Goal: Information Seeking & Learning: Check status

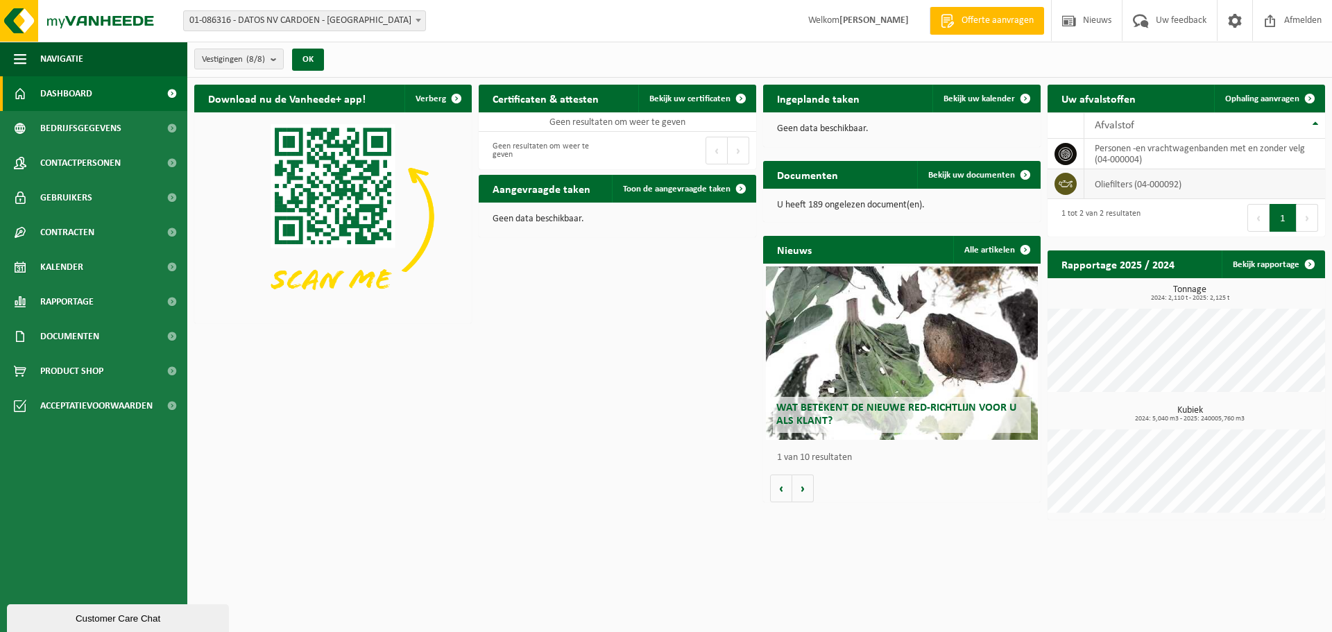
click at [1117, 183] on td "oliefilters (04-000092)" at bounding box center [1205, 184] width 241 height 30
click at [1106, 156] on td "personen -en vrachtwagenbanden met en zonder velg (04-000004)" at bounding box center [1205, 154] width 241 height 31
click at [1062, 155] on icon at bounding box center [1066, 154] width 14 height 14
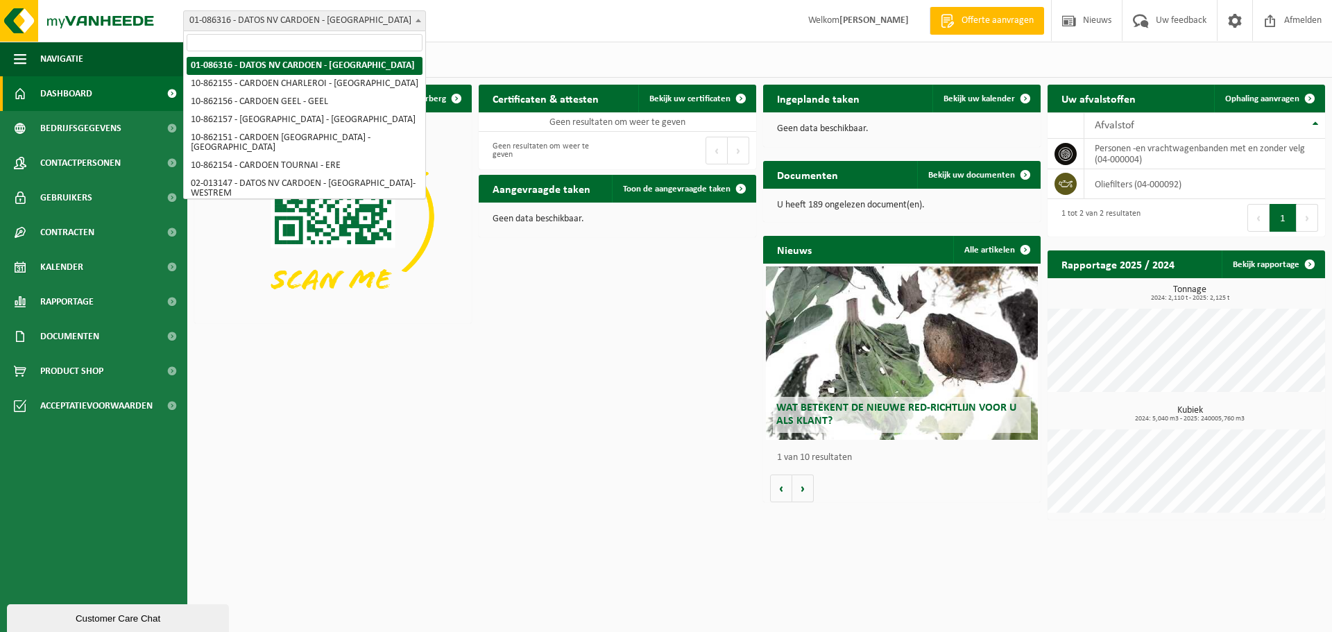
click at [416, 21] on b at bounding box center [419, 20] width 6 height 3
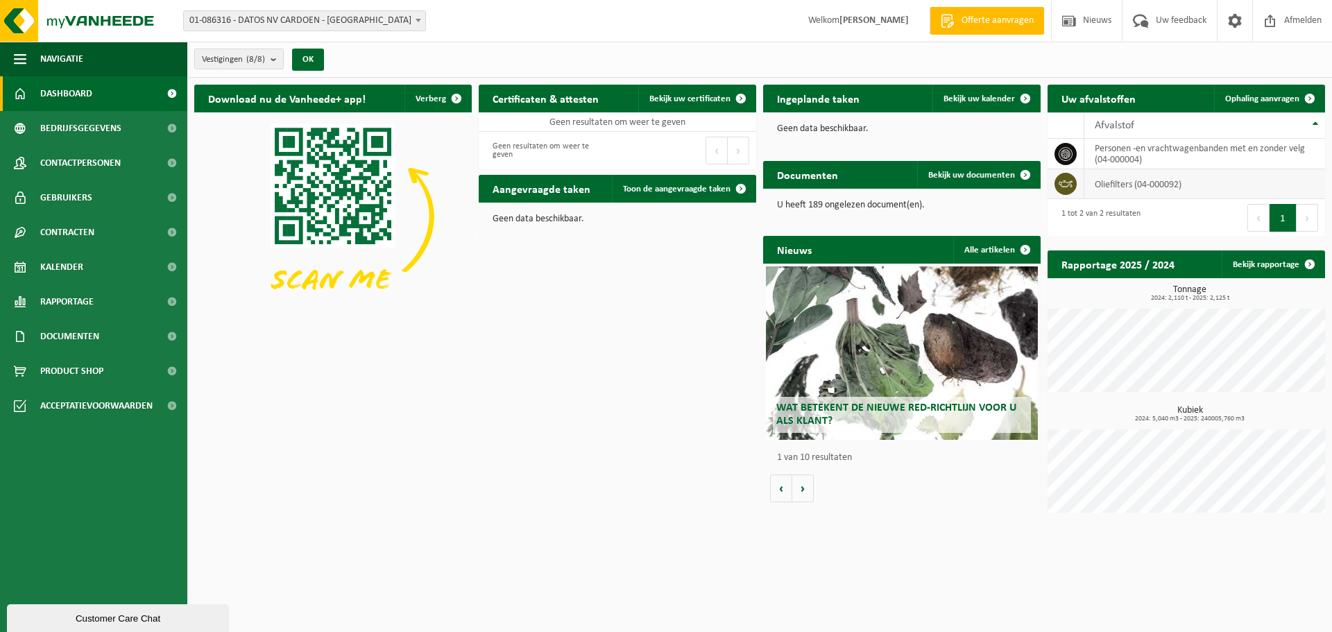
click at [1131, 186] on td "oliefilters (04-000092)" at bounding box center [1205, 184] width 241 height 30
click at [1284, 213] on button "1" at bounding box center [1283, 218] width 27 height 28
click at [1139, 269] on h2 "Rapportage 2025 / 2024" at bounding box center [1118, 264] width 141 height 27
click at [1309, 265] on span at bounding box center [1310, 265] width 28 height 28
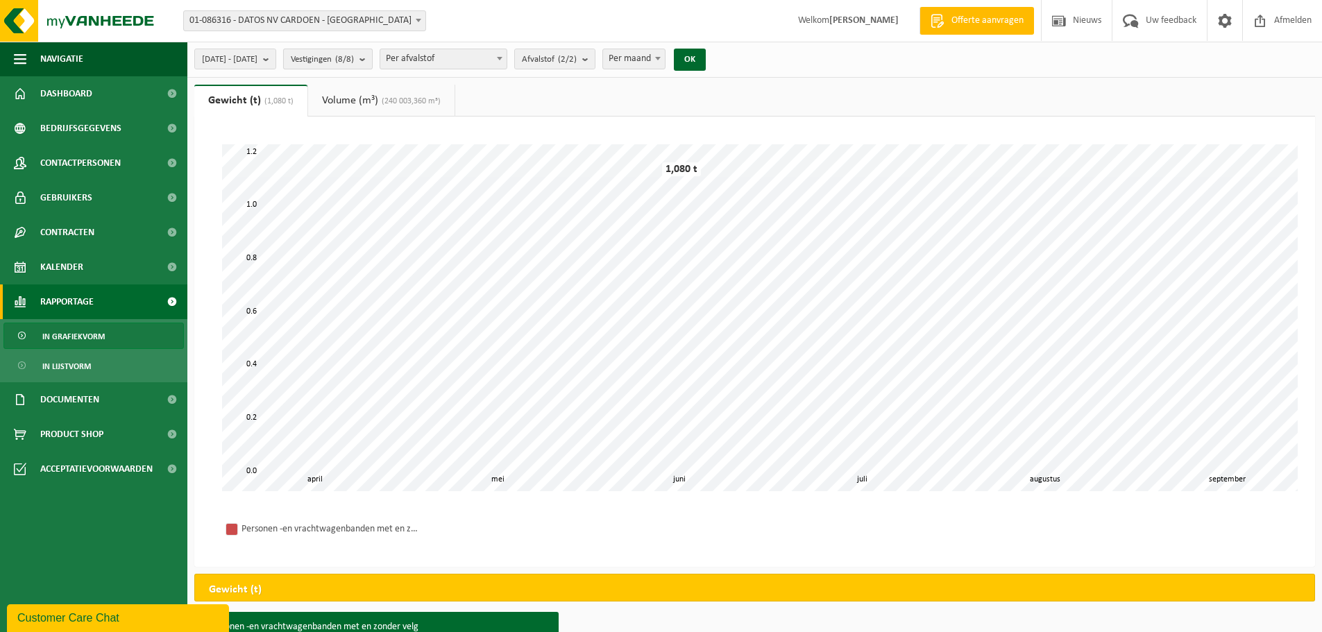
click at [372, 59] on b "submit" at bounding box center [365, 58] width 12 height 19
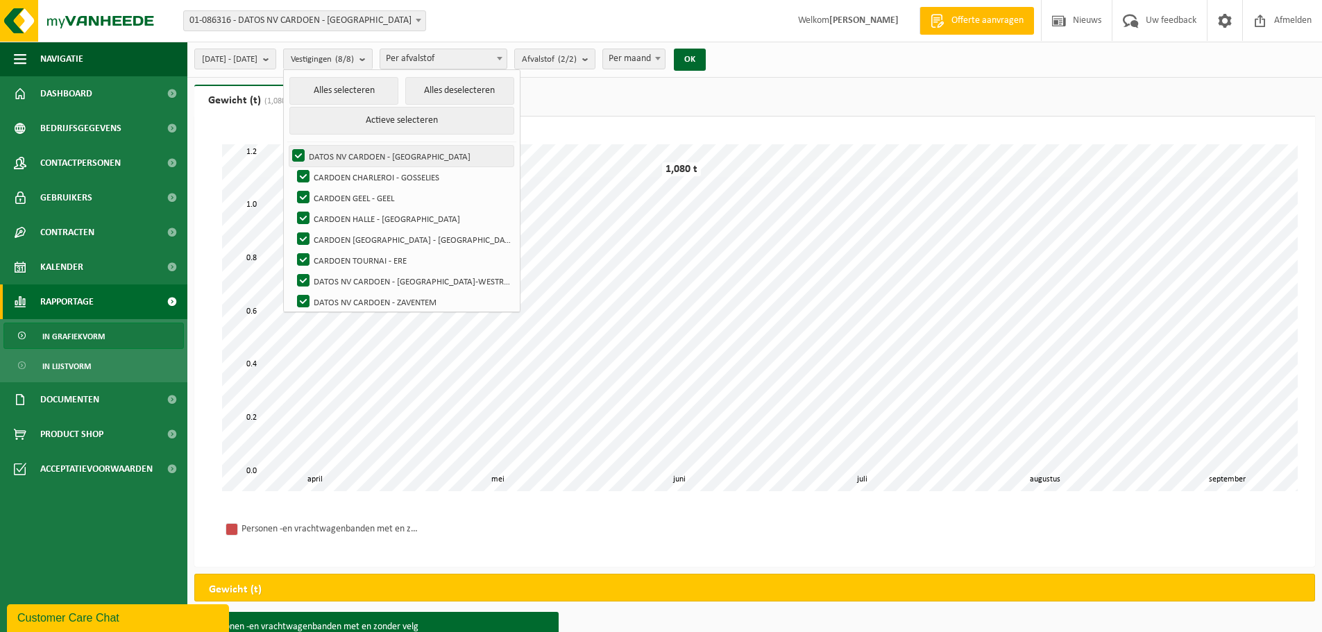
click at [334, 151] on label "DATOS NV CARDOEN - [GEOGRAPHIC_DATA]" at bounding box center [401, 156] width 224 height 21
click at [287, 146] on input "DATOS NV CARDOEN - [GEOGRAPHIC_DATA]" at bounding box center [287, 145] width 1 height 1
click at [334, 152] on label "DATOS NV CARDOEN - [GEOGRAPHIC_DATA]" at bounding box center [401, 156] width 224 height 21
click at [287, 146] on input "DATOS NV CARDOEN - [GEOGRAPHIC_DATA]" at bounding box center [287, 145] width 1 height 1
checkbox input "true"
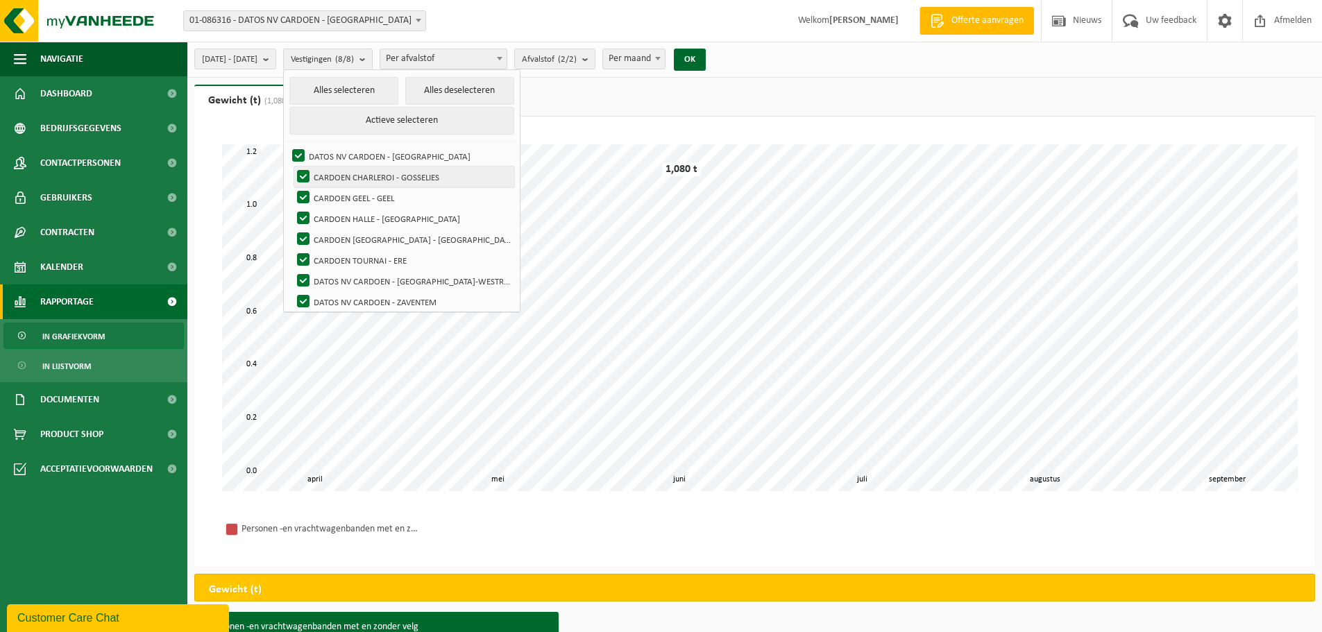
click at [341, 178] on label "CARDOEN CHARLEROI - GOSSELIES" at bounding box center [404, 177] width 220 height 21
click at [292, 167] on input "CARDOEN CHARLEROI - GOSSELIES" at bounding box center [291, 166] width 1 height 1
checkbox input "false"
click at [341, 193] on label "CARDOEN GEEL - GEEL" at bounding box center [404, 197] width 220 height 21
click at [292, 187] on input "CARDOEN GEEL - GEEL" at bounding box center [291, 187] width 1 height 1
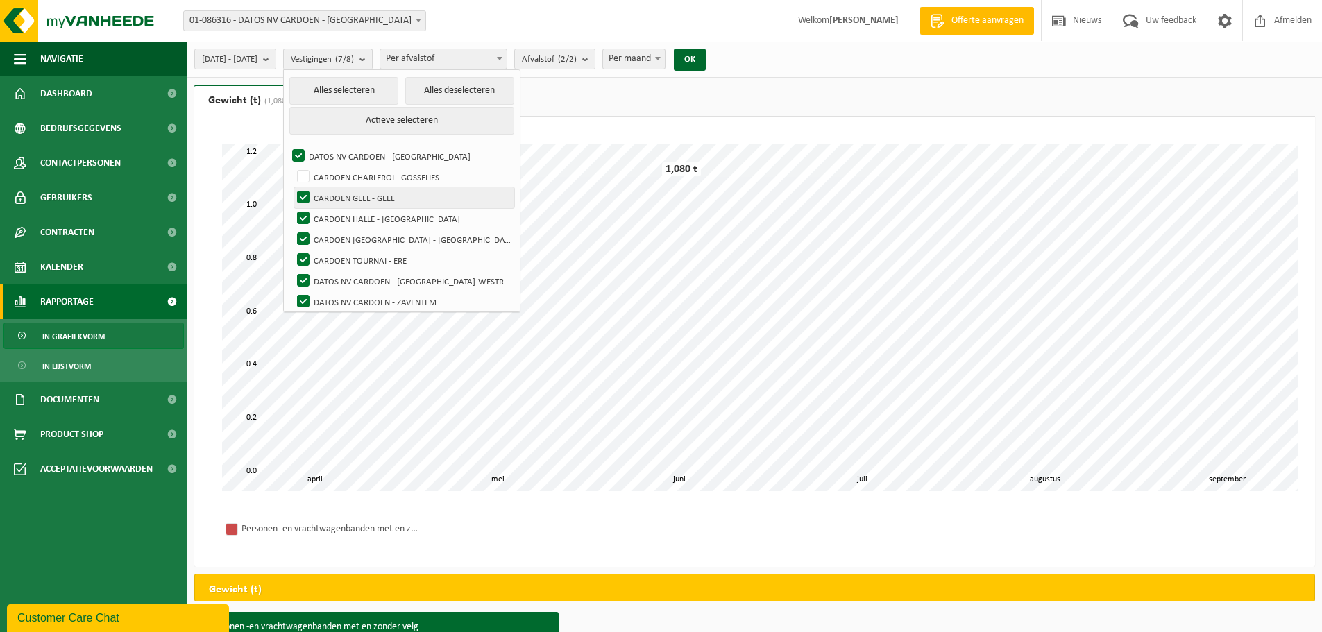
checkbox input "false"
click at [342, 215] on label "CARDOEN HALLE - [GEOGRAPHIC_DATA]" at bounding box center [404, 218] width 220 height 21
click at [292, 208] on input "CARDOEN HALLE - [GEOGRAPHIC_DATA]" at bounding box center [291, 208] width 1 height 1
checkbox input "false"
click at [340, 236] on label "CARDOEN [GEOGRAPHIC_DATA] - [GEOGRAPHIC_DATA]" at bounding box center [404, 239] width 220 height 21
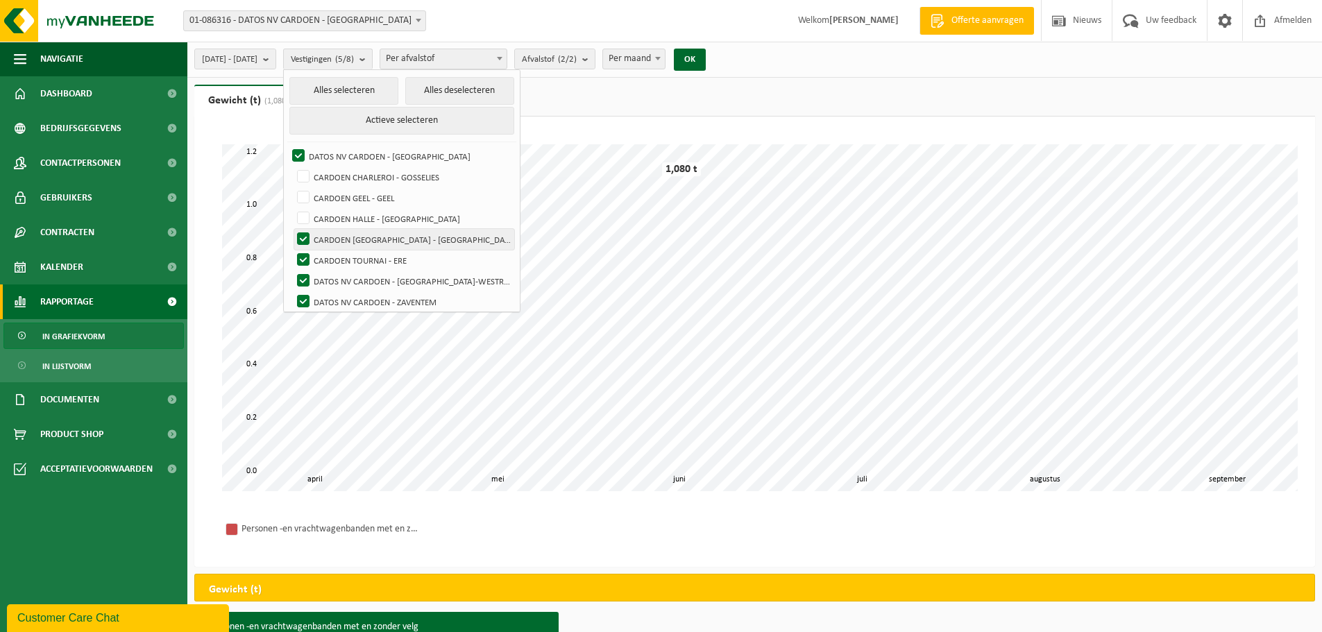
click at [292, 229] on input "CARDOEN [GEOGRAPHIC_DATA] - [GEOGRAPHIC_DATA]" at bounding box center [291, 228] width 1 height 1
checkbox input "false"
click at [343, 258] on label "CARDOEN TOURNAI - ERE" at bounding box center [404, 260] width 220 height 21
click at [292, 250] on input "CARDOEN TOURNAI - ERE" at bounding box center [291, 249] width 1 height 1
checkbox input "false"
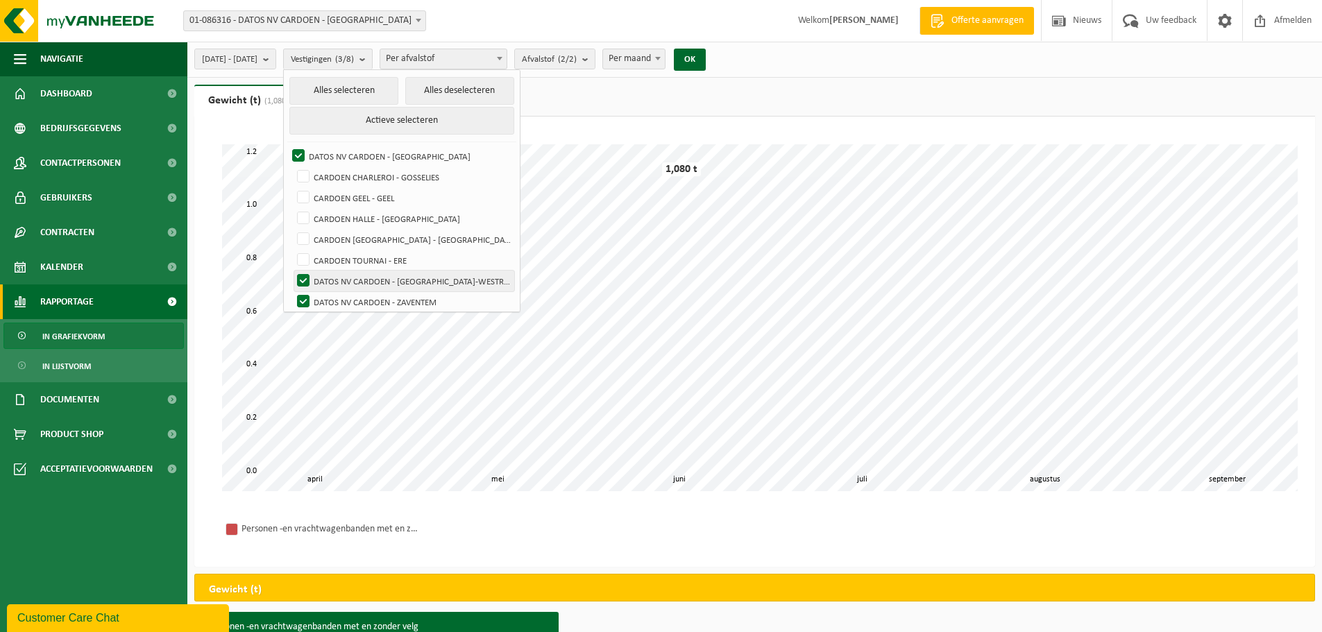
click at [343, 284] on label "DATOS NV CARDOEN - [GEOGRAPHIC_DATA]-WESTREM" at bounding box center [404, 281] width 220 height 21
click at [292, 271] on input "DATOS NV CARDOEN - [GEOGRAPHIC_DATA]-WESTREM" at bounding box center [291, 270] width 1 height 1
checkbox input "false"
click at [344, 296] on label "DATOS NV CARDOEN - ZAVENTEM" at bounding box center [404, 301] width 220 height 21
click at [292, 291] on input "DATOS NV CARDOEN - ZAVENTEM" at bounding box center [291, 291] width 1 height 1
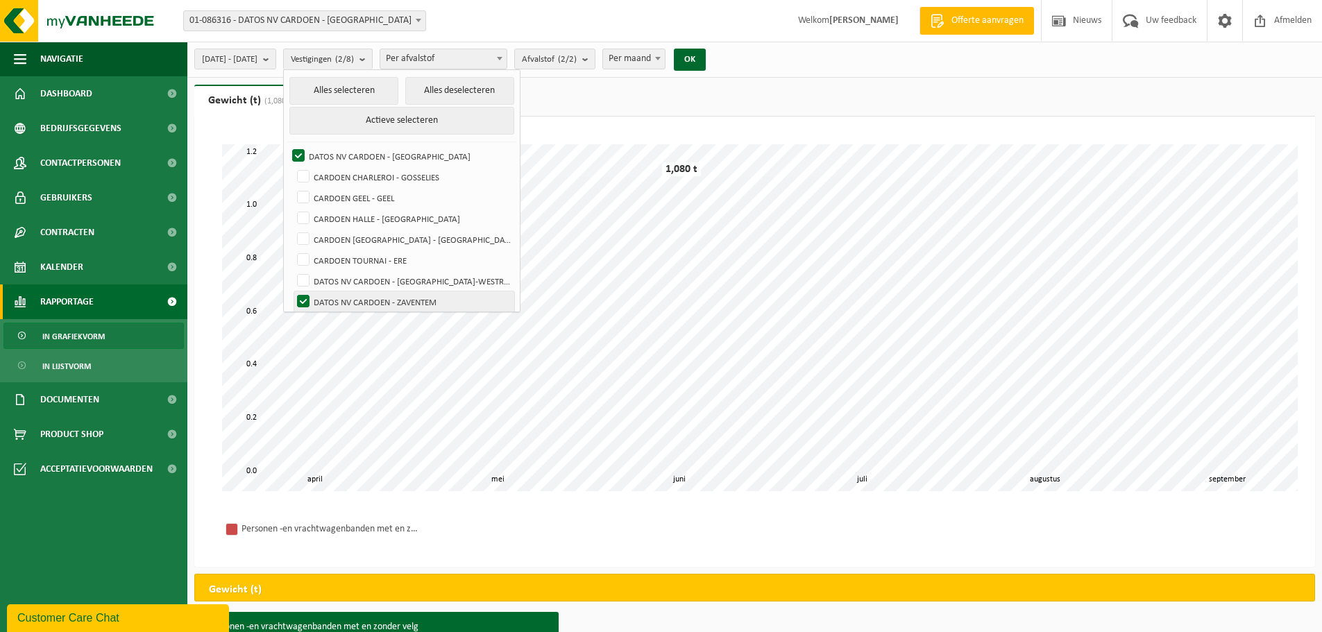
checkbox input "false"
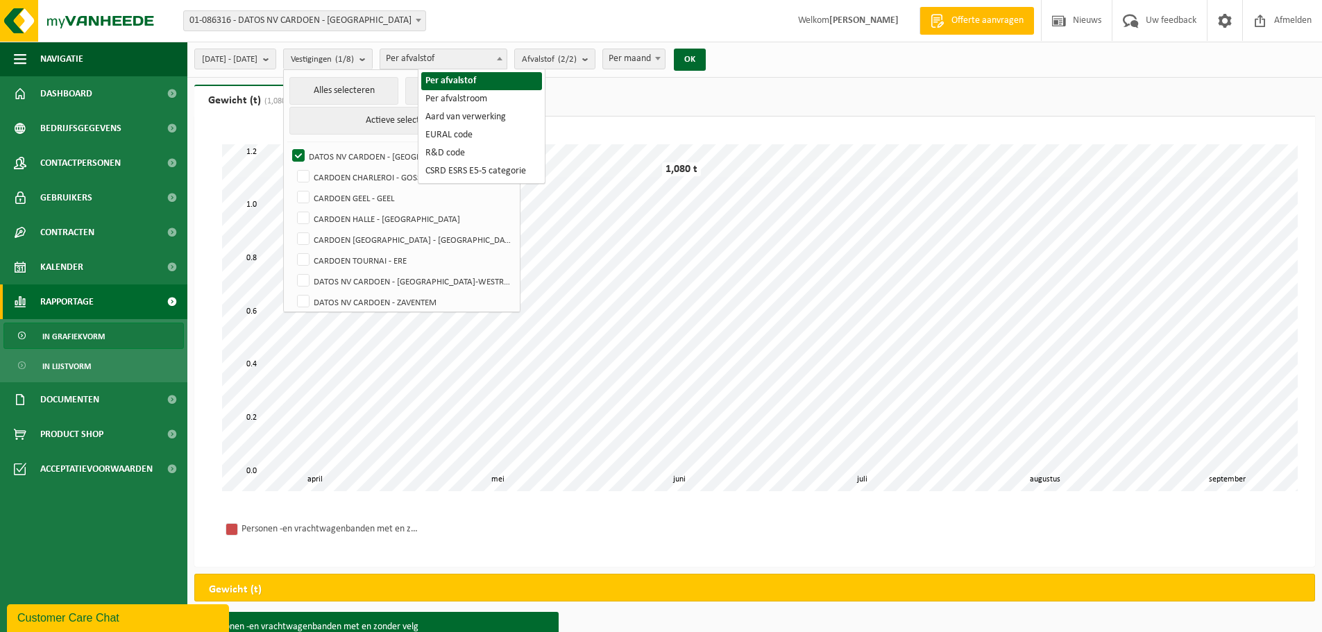
click at [507, 60] on span at bounding box center [500, 58] width 14 height 18
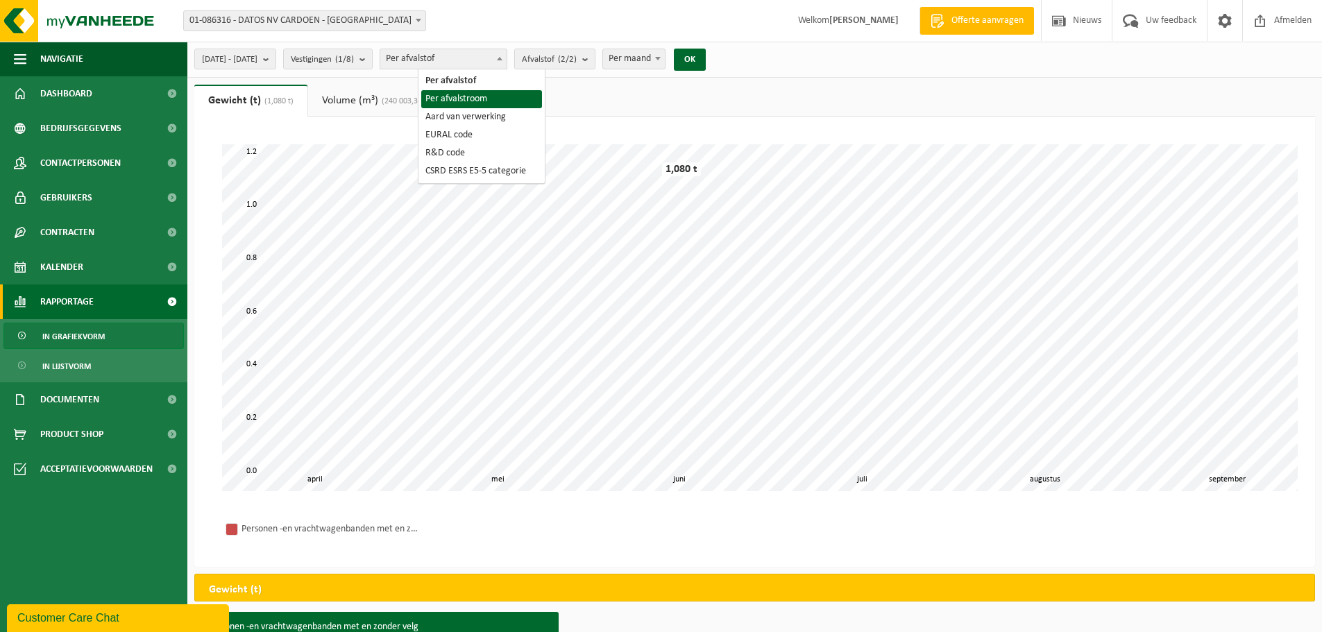
select select "2"
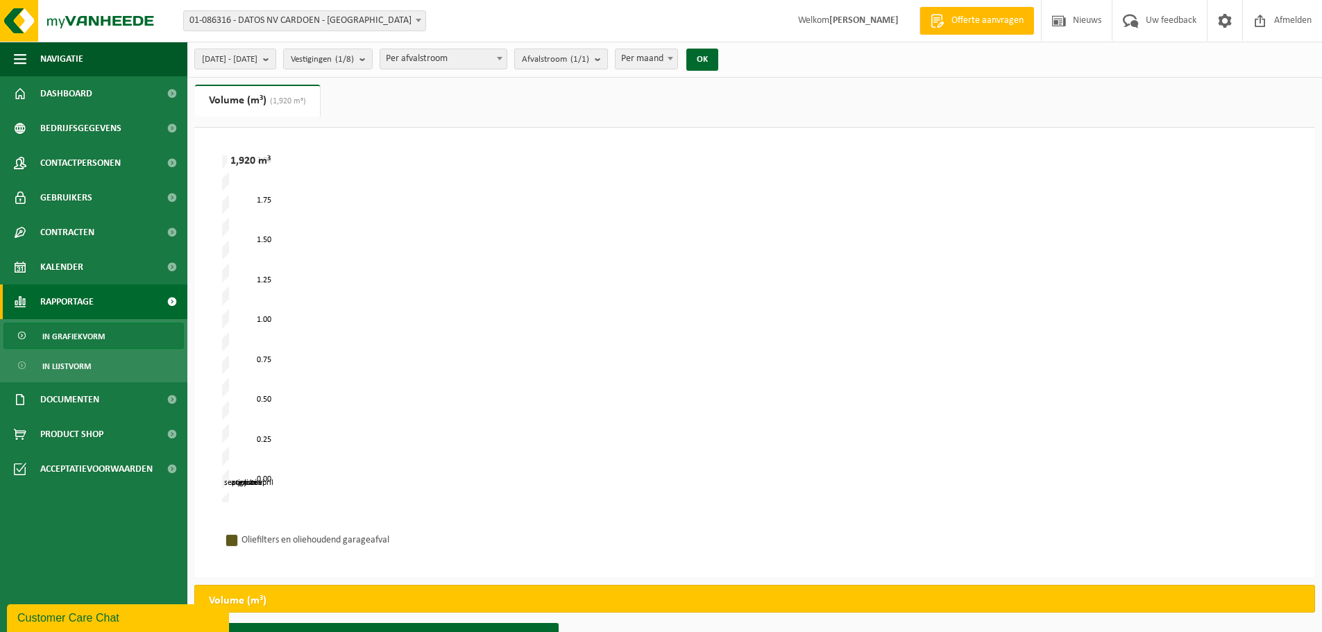
click at [607, 59] on b "submit" at bounding box center [601, 58] width 12 height 19
click at [625, 92] on button "Alles selecteren" at bounding box center [576, 91] width 112 height 28
click at [677, 56] on span at bounding box center [670, 58] width 14 height 18
click at [718, 59] on button "OK" at bounding box center [702, 60] width 32 height 22
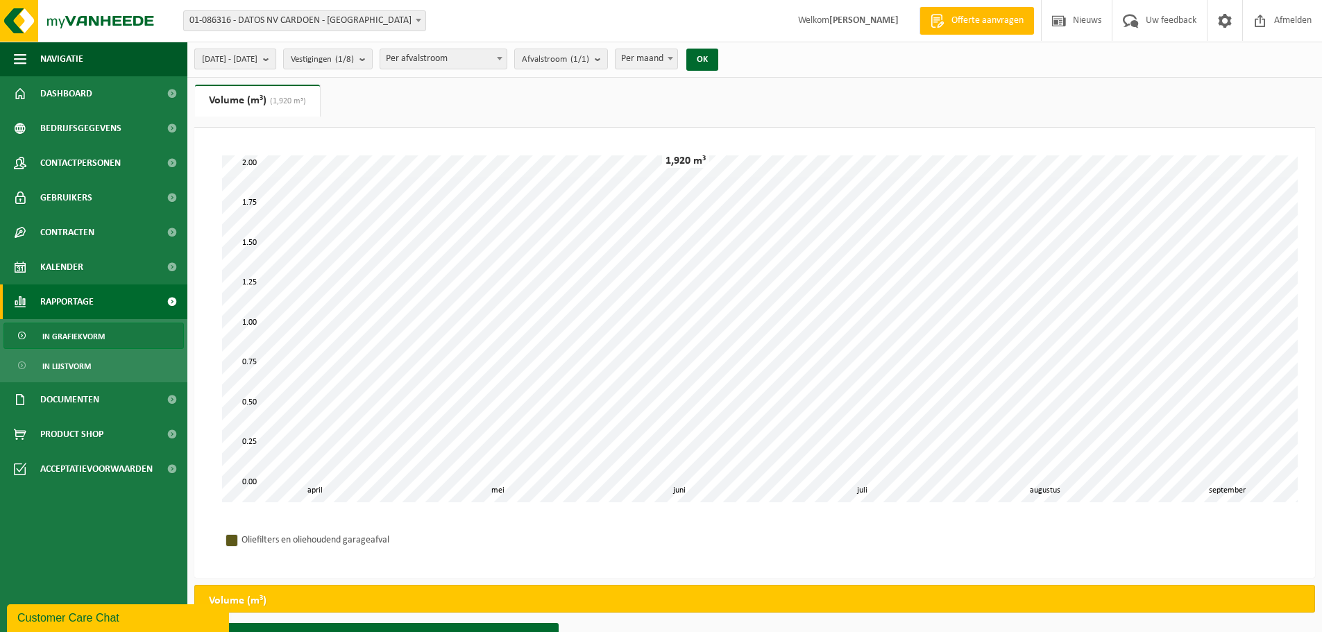
click at [232, 58] on span "[DATE] - [DATE]" at bounding box center [230, 59] width 56 height 21
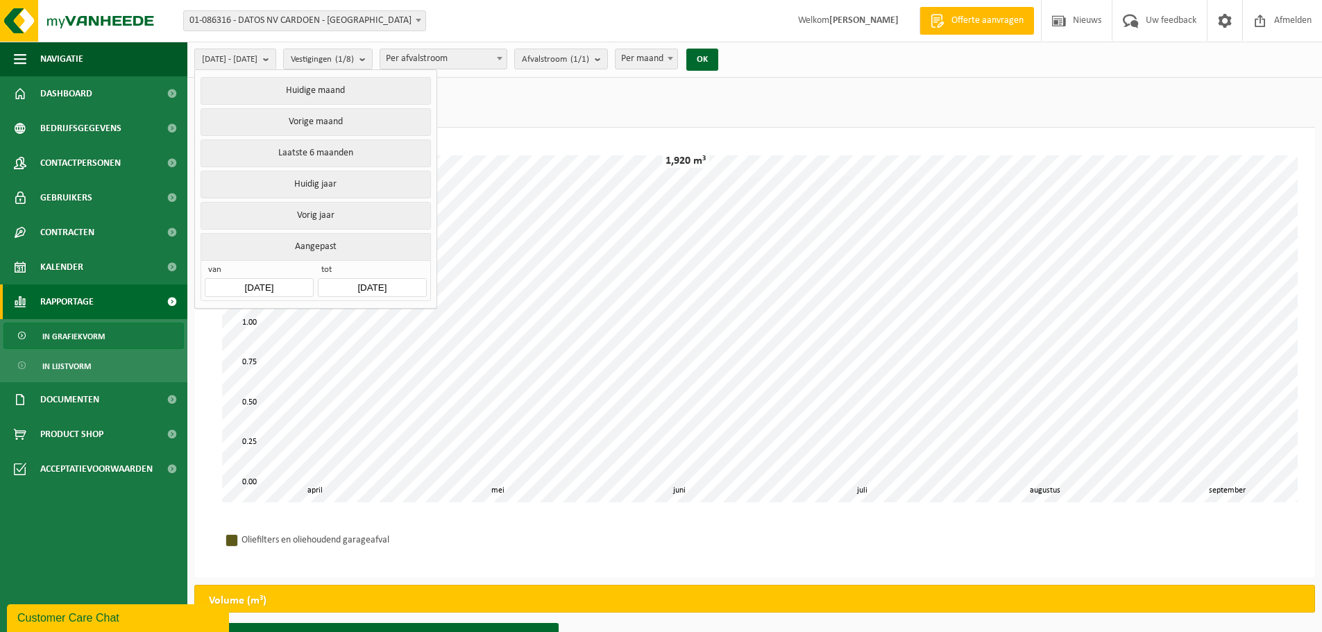
click at [283, 285] on input "[DATE]" at bounding box center [259, 287] width 108 height 19
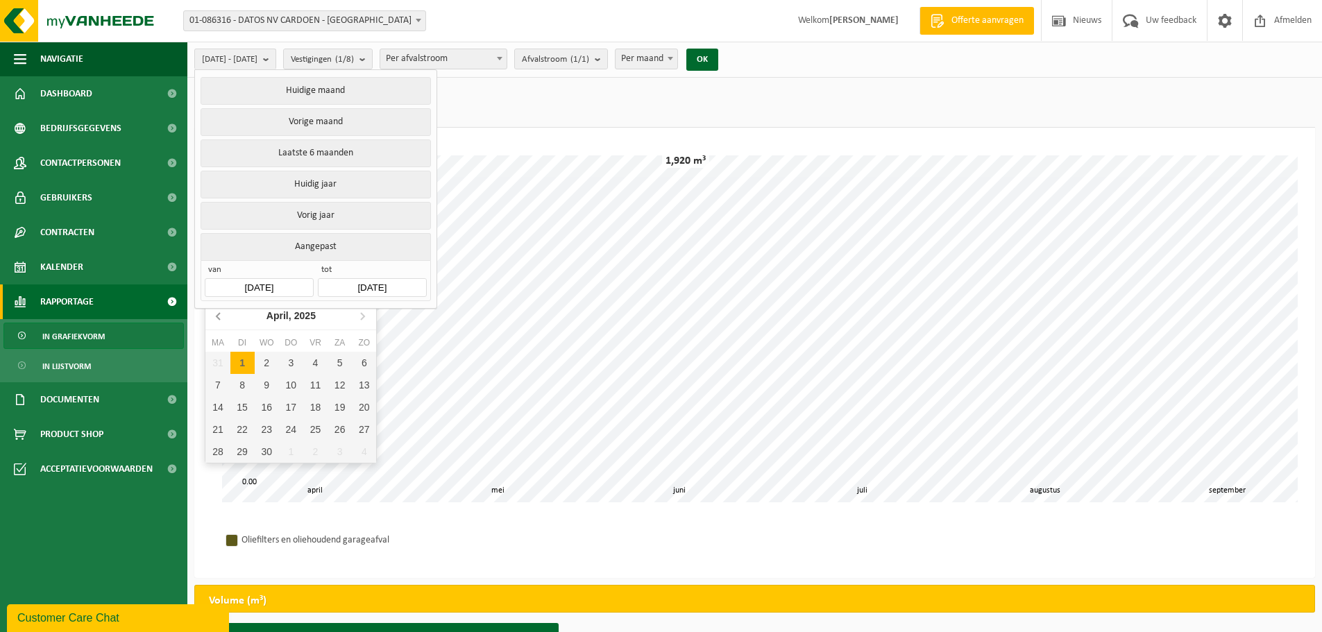
click at [219, 315] on icon at bounding box center [219, 316] width 22 height 22
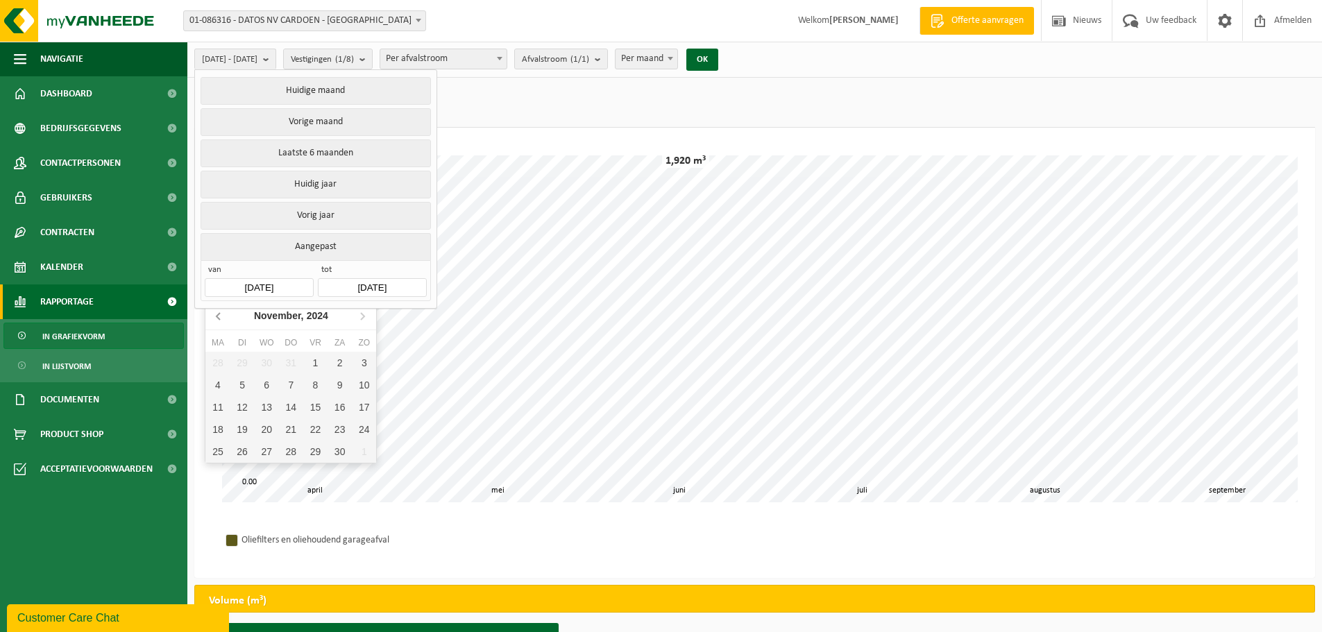
click at [219, 315] on icon at bounding box center [219, 316] width 22 height 22
click at [362, 364] on div "1" at bounding box center [364, 363] width 24 height 22
type input "[DATE]"
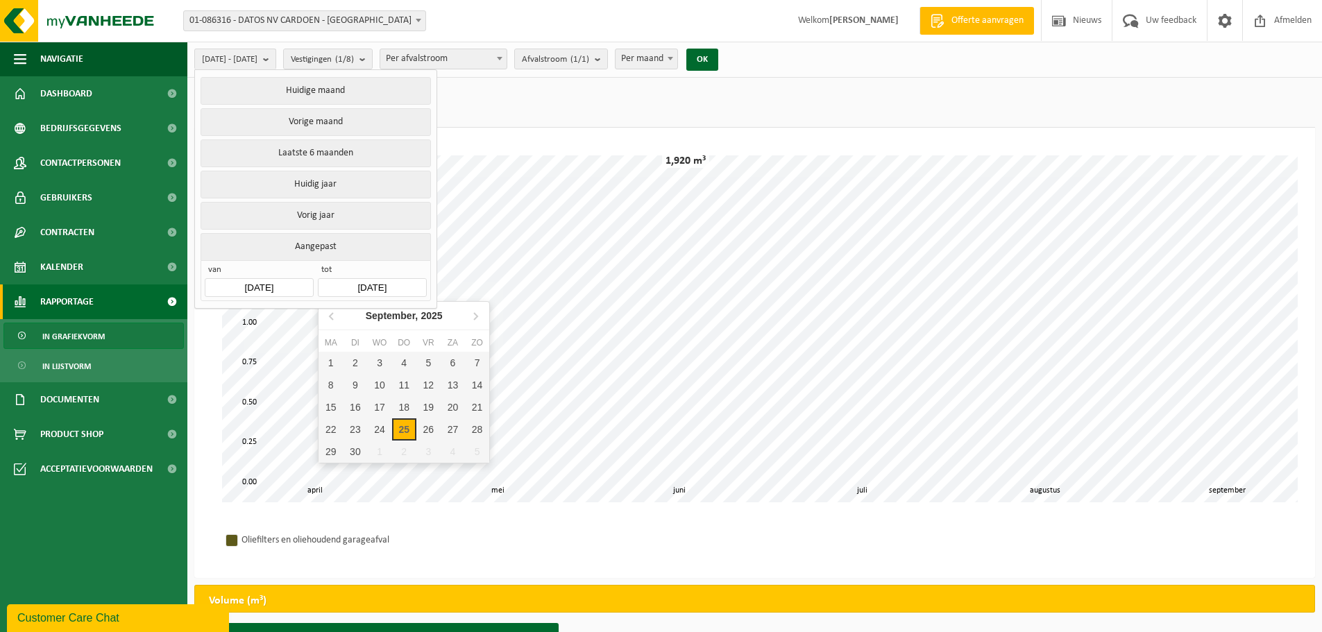
click at [389, 278] on input "[DATE]" at bounding box center [372, 287] width 108 height 19
click at [335, 318] on icon at bounding box center [332, 316] width 22 height 22
click at [475, 452] on div "31" at bounding box center [477, 452] width 24 height 22
type input "[DATE]"
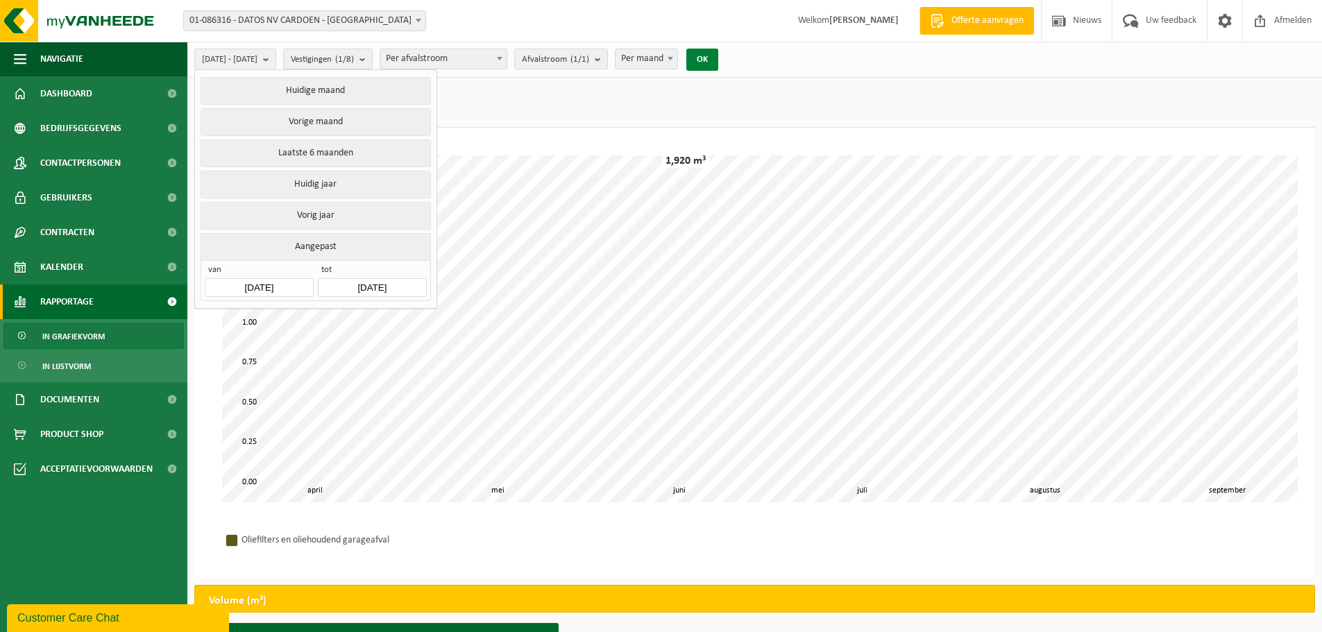
click at [718, 60] on button "OK" at bounding box center [702, 60] width 32 height 22
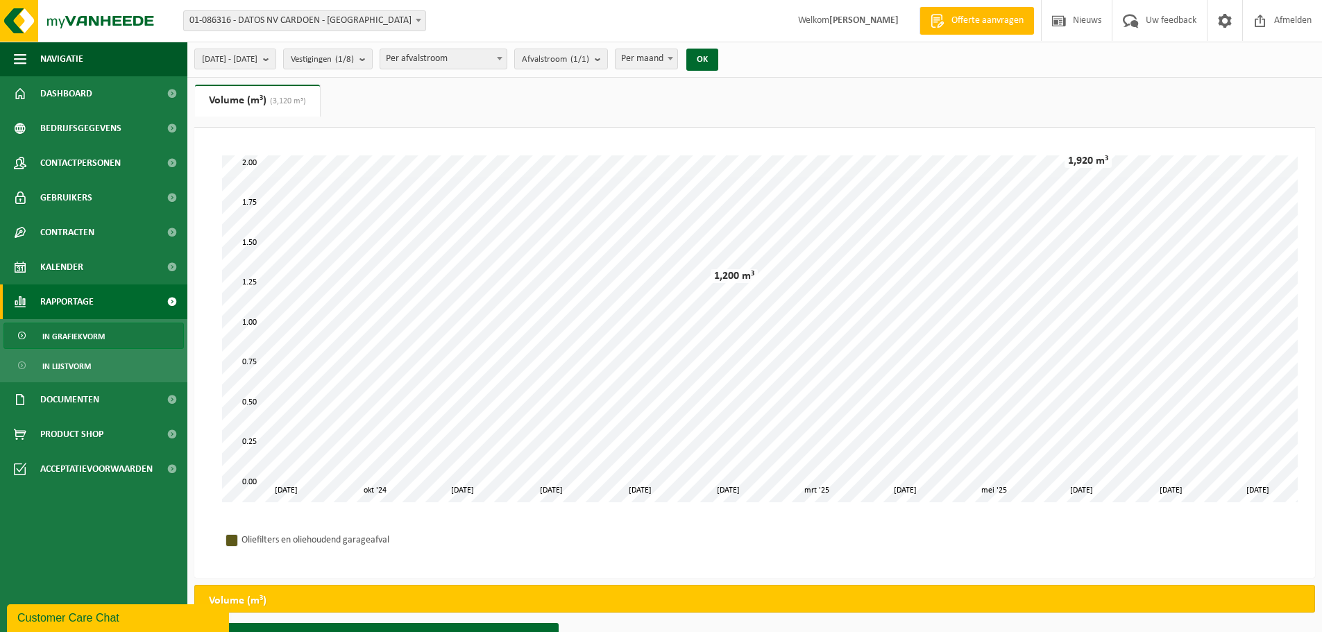
click at [236, 535] on div at bounding box center [231, 540] width 11 height 11
drag, startPoint x: 282, startPoint y: 115, endPoint x: 540, endPoint y: 54, distance: 264.6
click at [507, 54] on span at bounding box center [500, 58] width 14 height 18
click at [507, 53] on span at bounding box center [500, 58] width 14 height 18
click at [507, 60] on span at bounding box center [500, 58] width 14 height 18
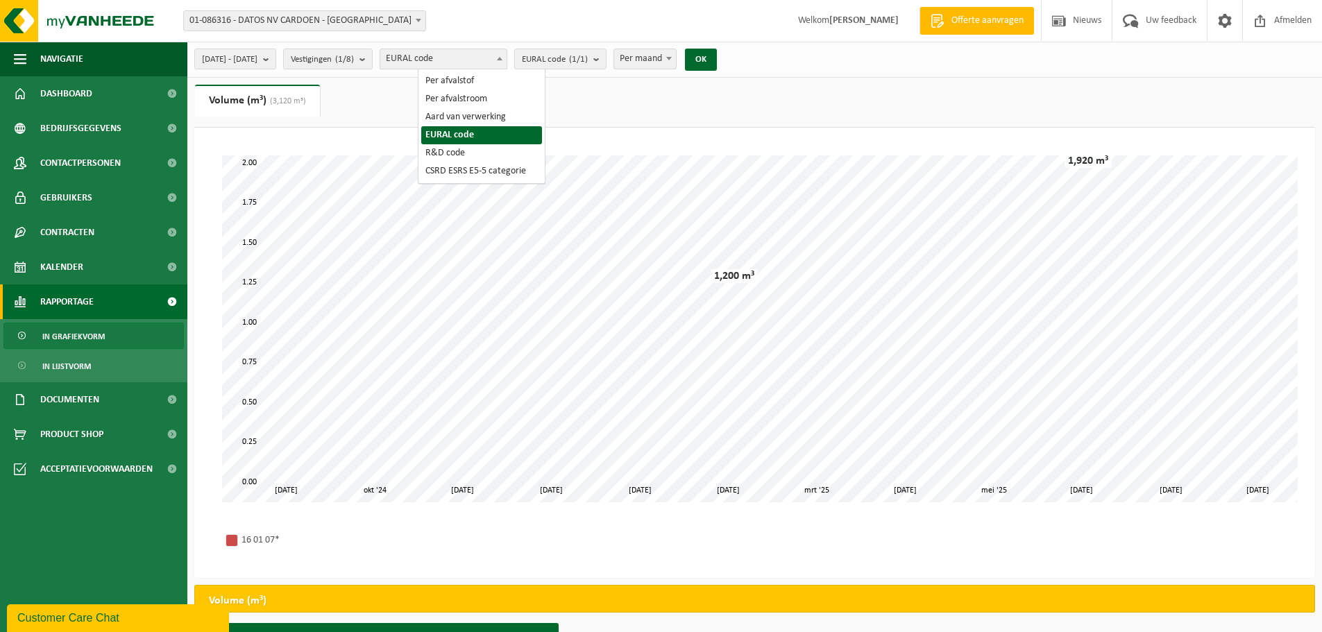
click at [502, 57] on b at bounding box center [500, 58] width 6 height 3
select select "1"
click at [595, 56] on b "submit" at bounding box center [588, 58] width 12 height 19
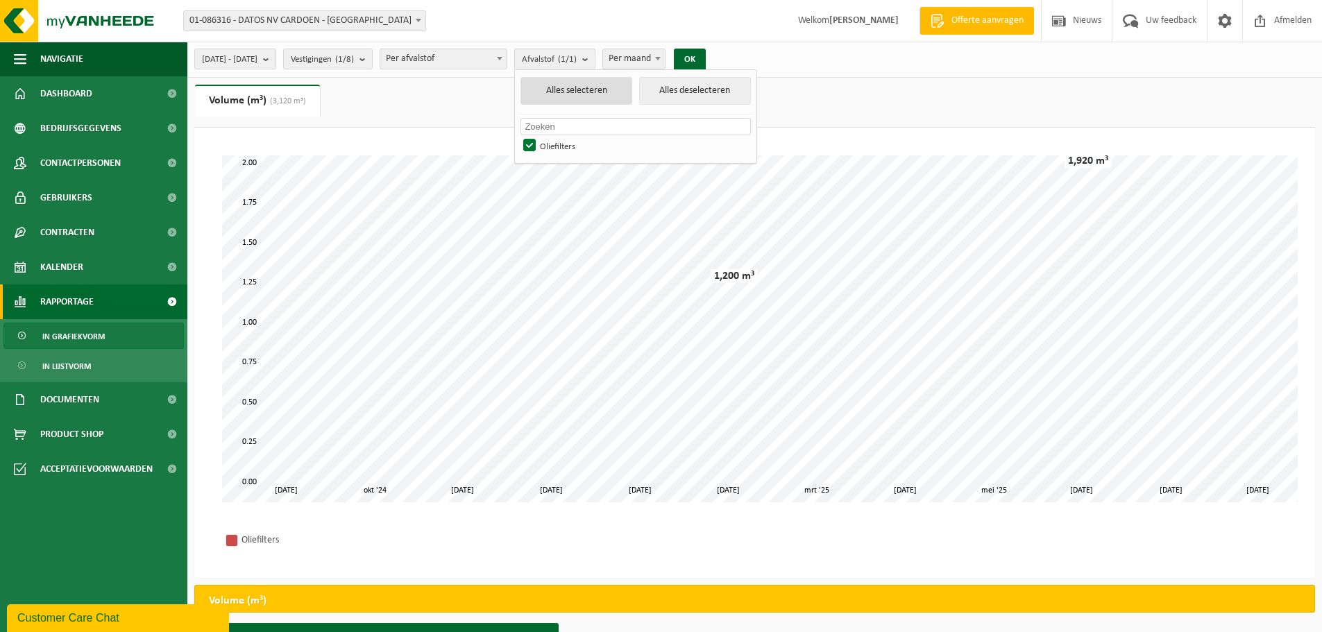
click at [593, 87] on button "Alles selecteren" at bounding box center [576, 91] width 112 height 28
click at [665, 56] on span at bounding box center [658, 58] width 14 height 18
click at [372, 55] on b "submit" at bounding box center [365, 58] width 12 height 19
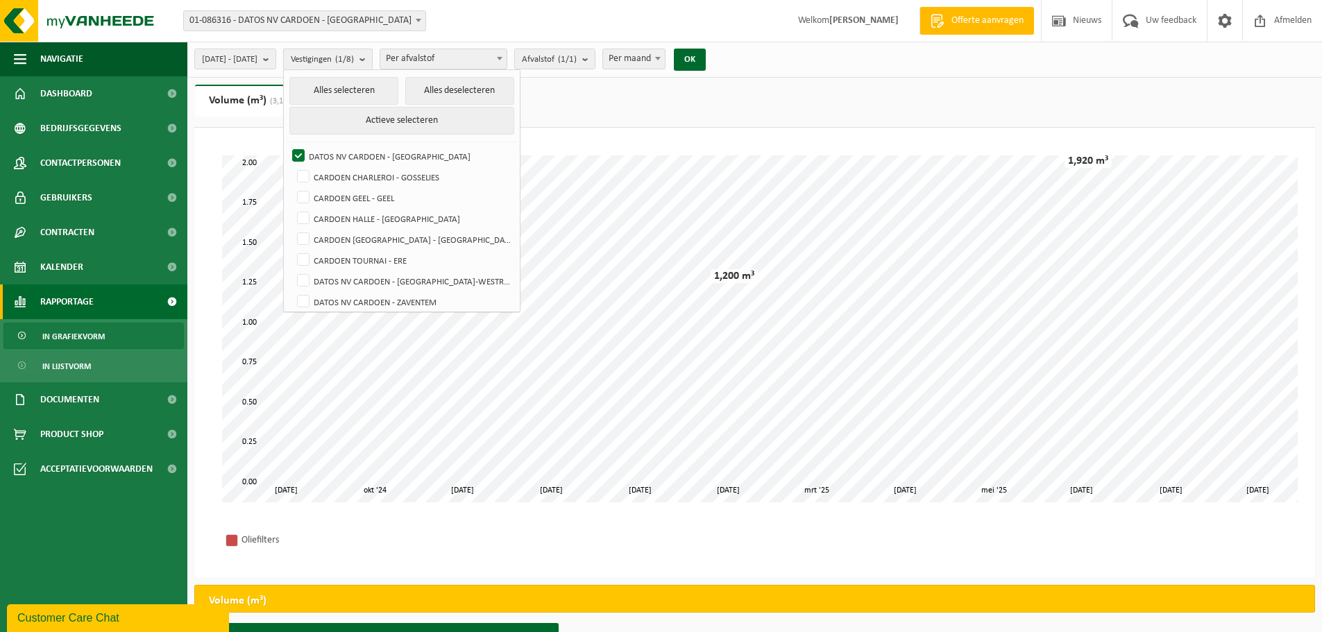
click at [372, 55] on b "submit" at bounding box center [365, 59] width 12 height 20
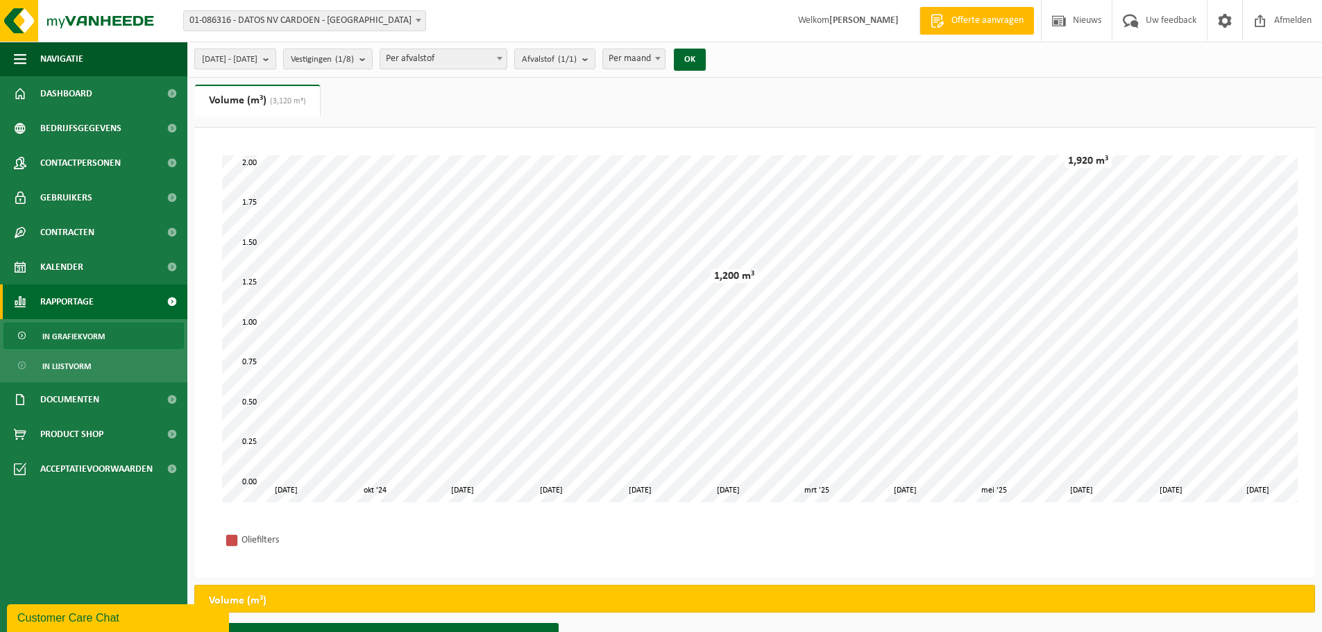
click at [276, 58] on b "submit" at bounding box center [269, 58] width 12 height 19
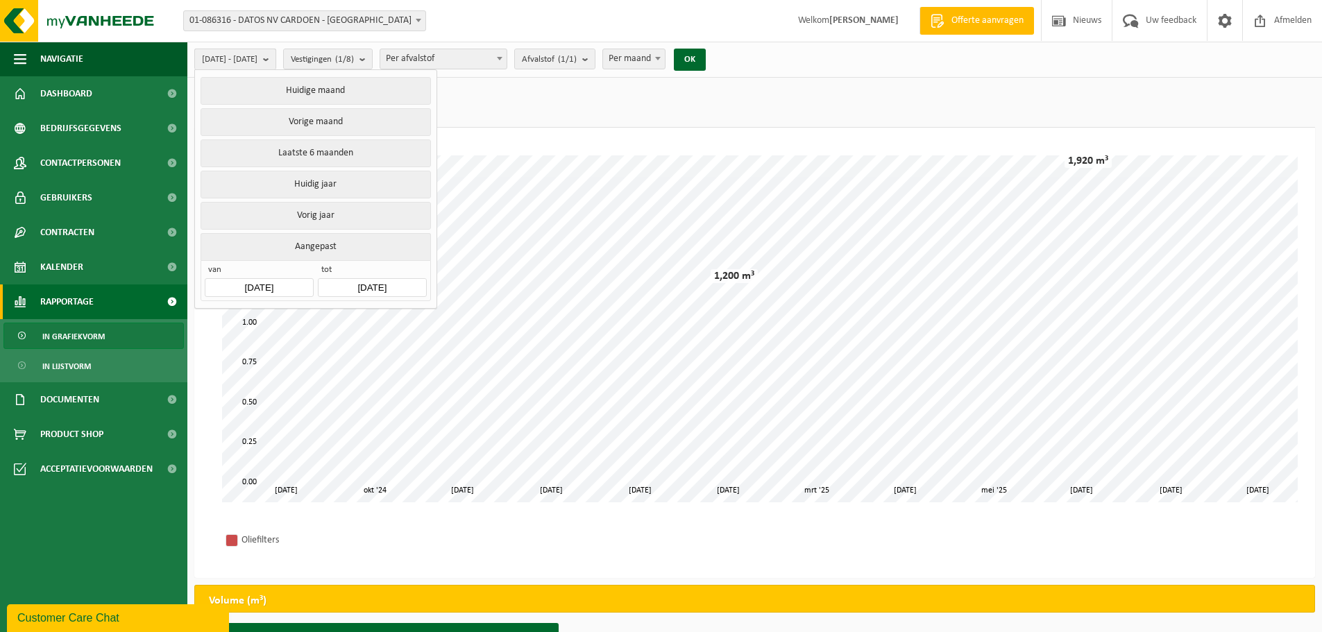
click at [276, 56] on b "submit" at bounding box center [269, 59] width 12 height 20
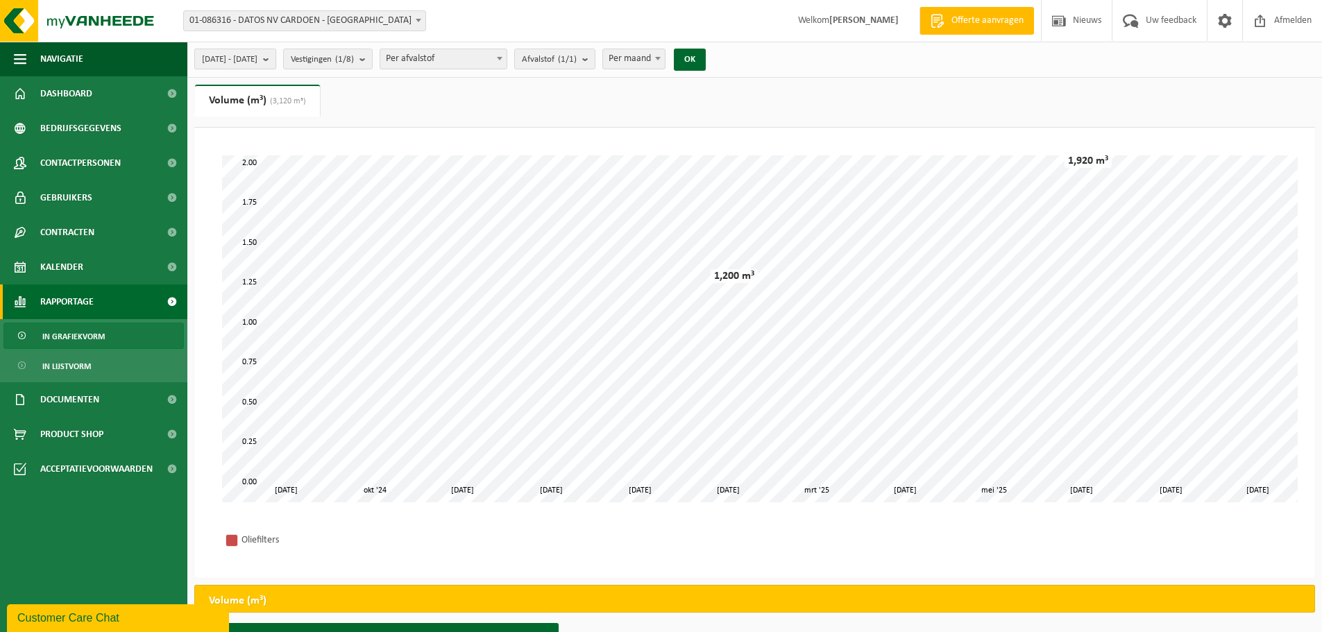
click at [276, 56] on b "submit" at bounding box center [269, 58] width 12 height 19
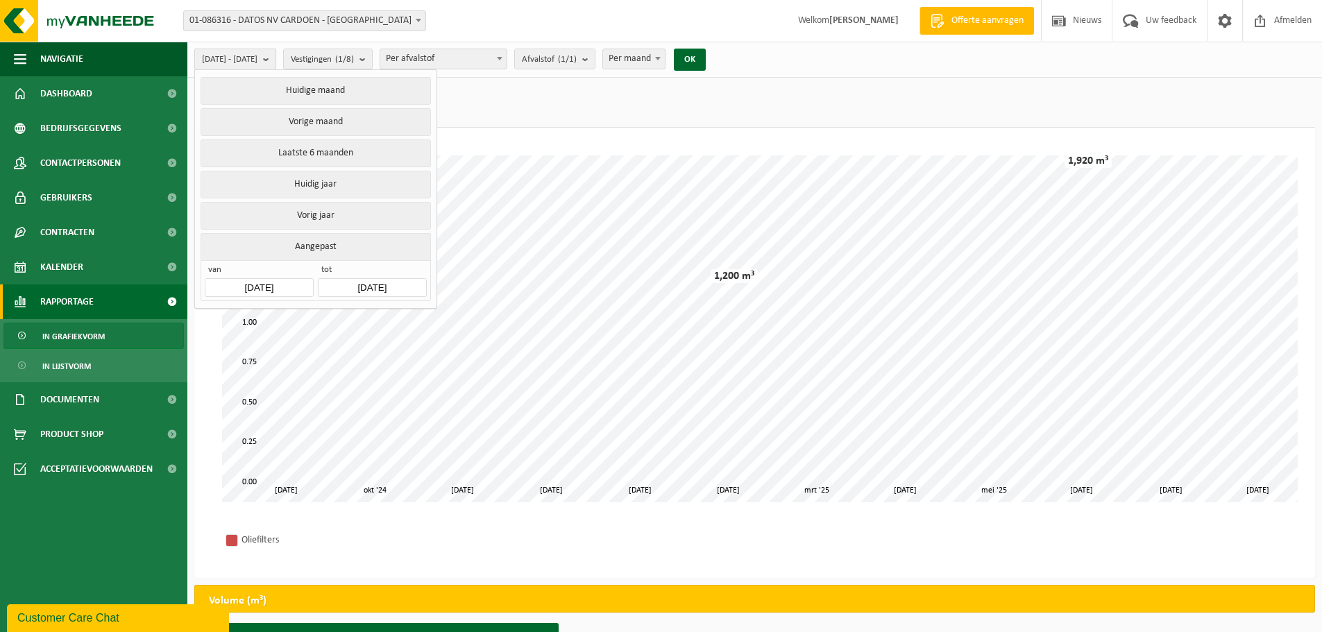
click at [276, 56] on b "submit" at bounding box center [269, 59] width 12 height 20
